Goal: Find specific page/section: Find specific page/section

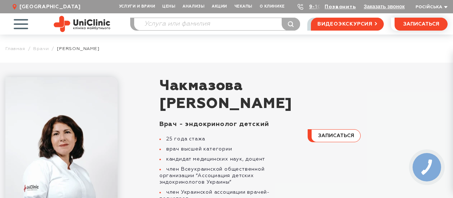
click at [332, 142] on button "записаться" at bounding box center [334, 136] width 53 height 13
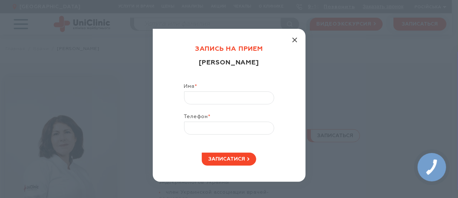
click at [293, 39] on line "button" at bounding box center [295, 40] width 4 height 4
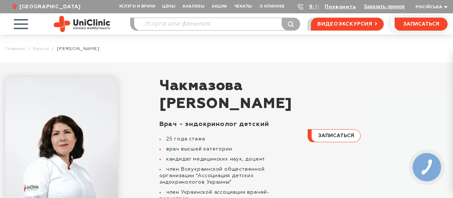
click at [315, 8] on div "Позвонить" at bounding box center [334, 6] width 43 height 7
click at [343, 7] on link "Позвонить" at bounding box center [340, 6] width 31 height 5
click at [169, 6] on link "Цены" at bounding box center [169, 6] width 20 height 13
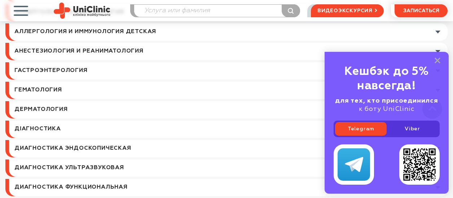
scroll to position [469, 0]
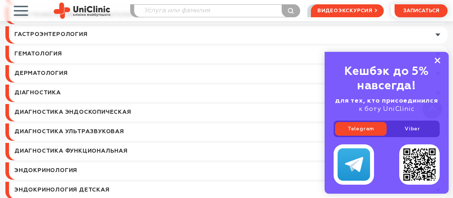
click at [437, 60] on rect at bounding box center [438, 61] width 6 height 6
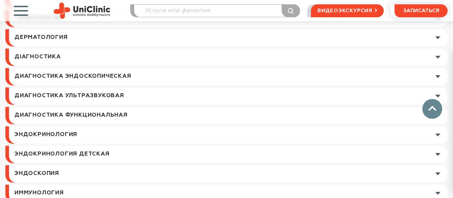
scroll to position [541, 0]
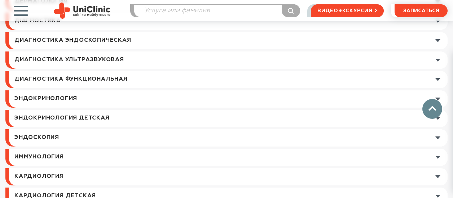
click at [438, 119] on link at bounding box center [228, 118] width 439 height 17
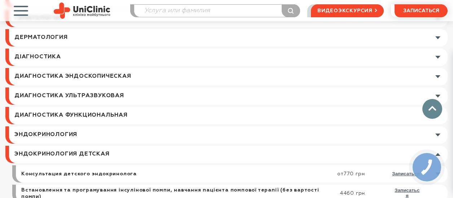
scroll to position [613, 0]
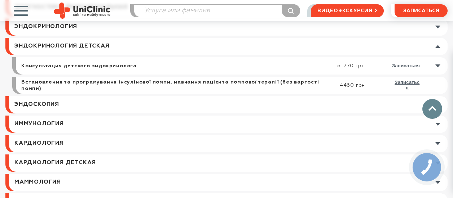
click at [436, 67] on link at bounding box center [233, 65] width 428 height 17
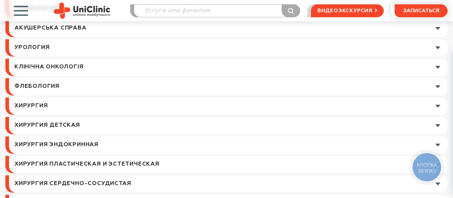
scroll to position [0, 0]
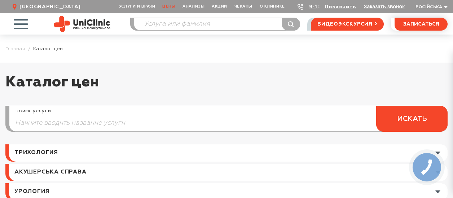
click at [18, 23] on span "button" at bounding box center [21, 24] width 30 height 30
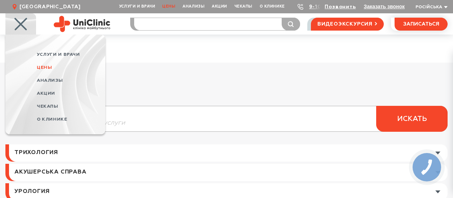
click at [154, 26] on input "search" at bounding box center [217, 24] width 166 height 12
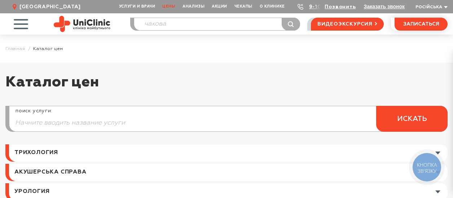
type input "чакова"
click at [282, 18] on button "submit" at bounding box center [291, 24] width 18 height 13
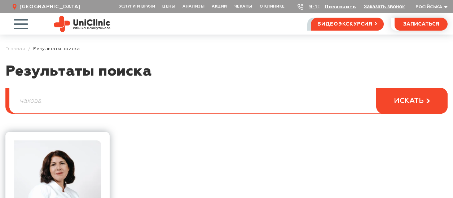
scroll to position [72, 0]
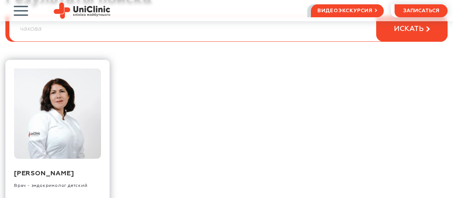
drag, startPoint x: 60, startPoint y: 182, endPoint x: 11, endPoint y: 174, distance: 49.8
click at [11, 174] on div "Чакмазова Елена Николаевна Врач - эндокринолог детский записаться" at bounding box center [57, 143] width 104 height 167
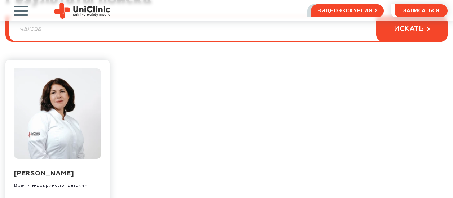
copy link "Чакмазова Елена Николаевна"
